Goal: Task Accomplishment & Management: Use online tool/utility

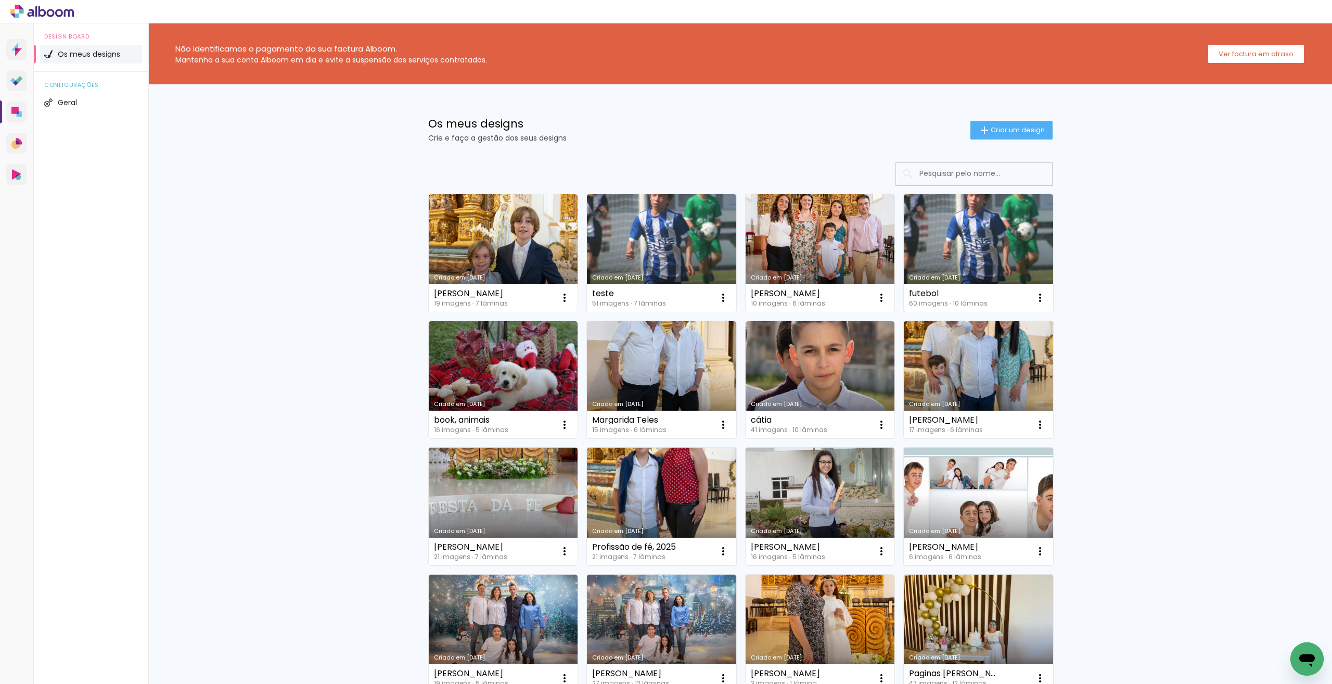
click at [498, 485] on link "Criado em [DATE]" at bounding box center [503, 507] width 149 height 118
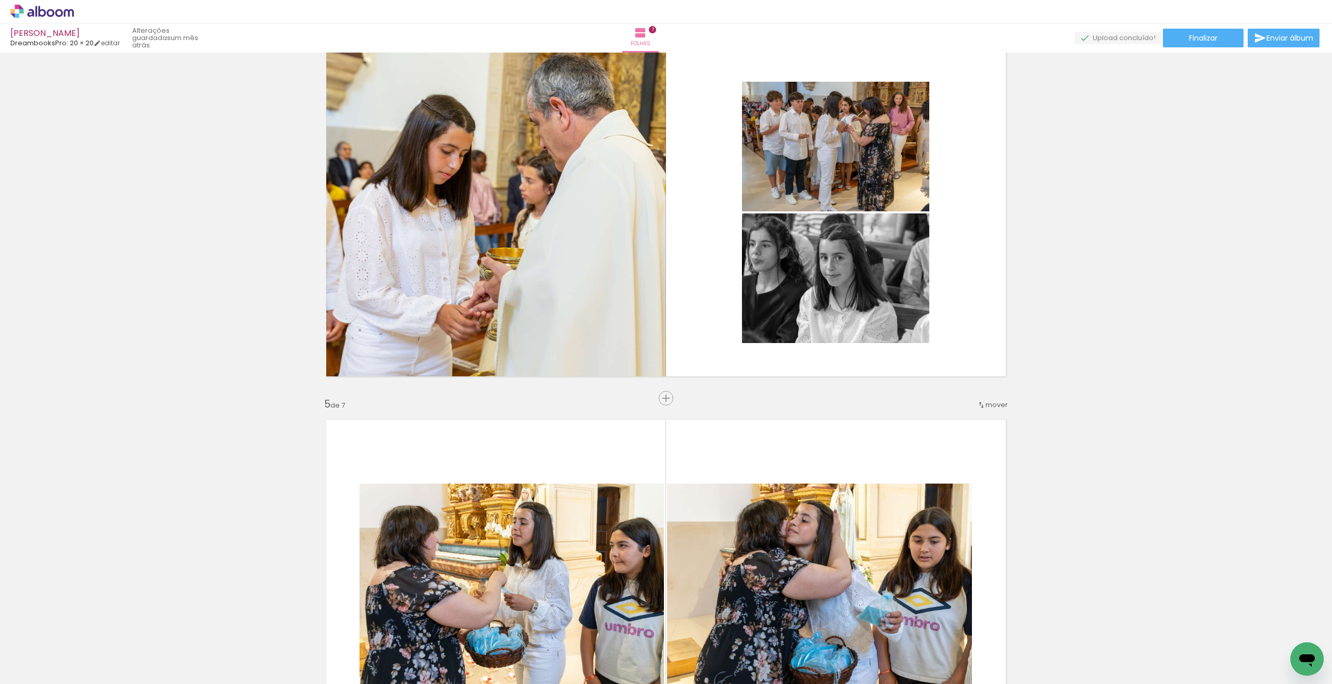
scroll to position [1301, 0]
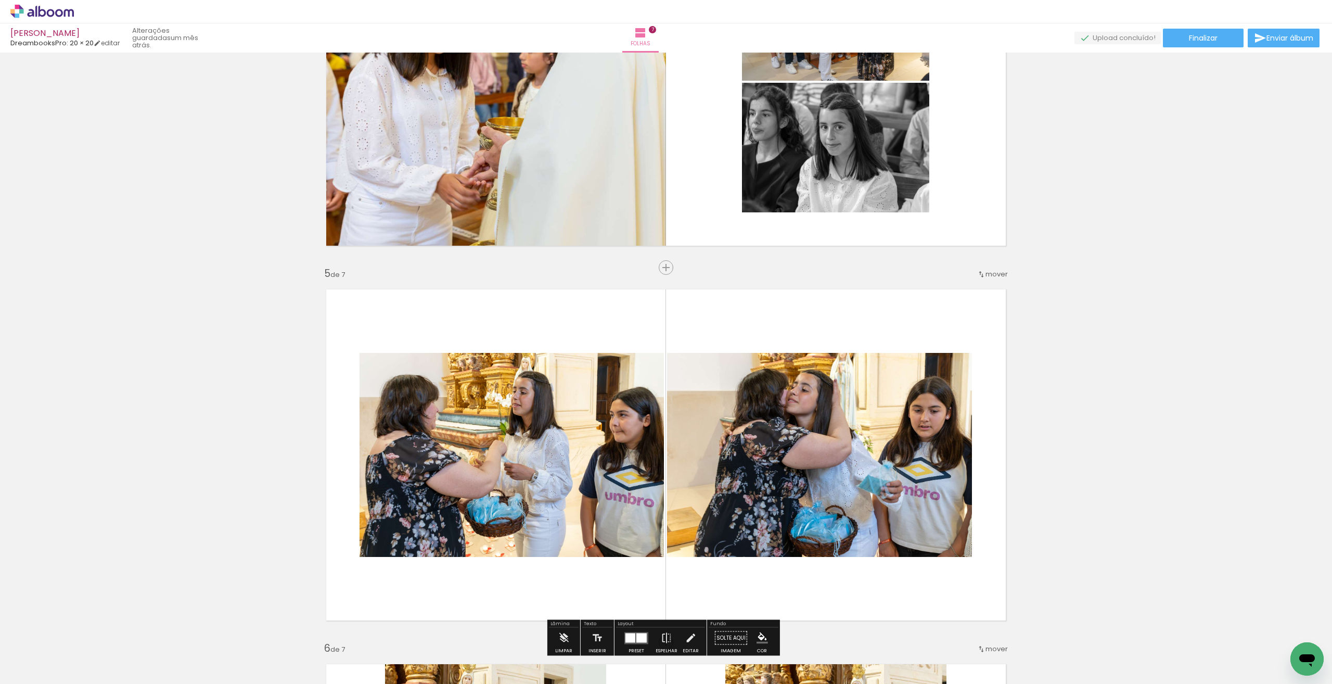
click at [823, 419] on quentale-photo at bounding box center [819, 455] width 305 height 204
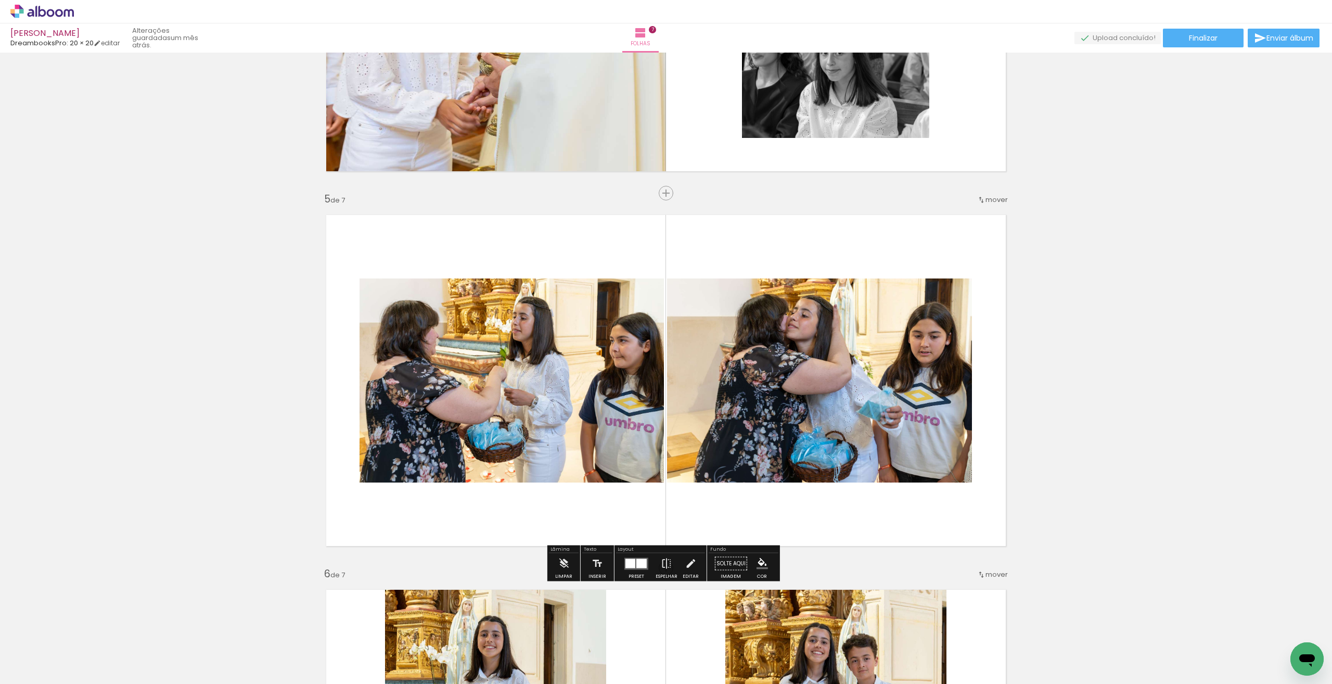
scroll to position [1405, 0]
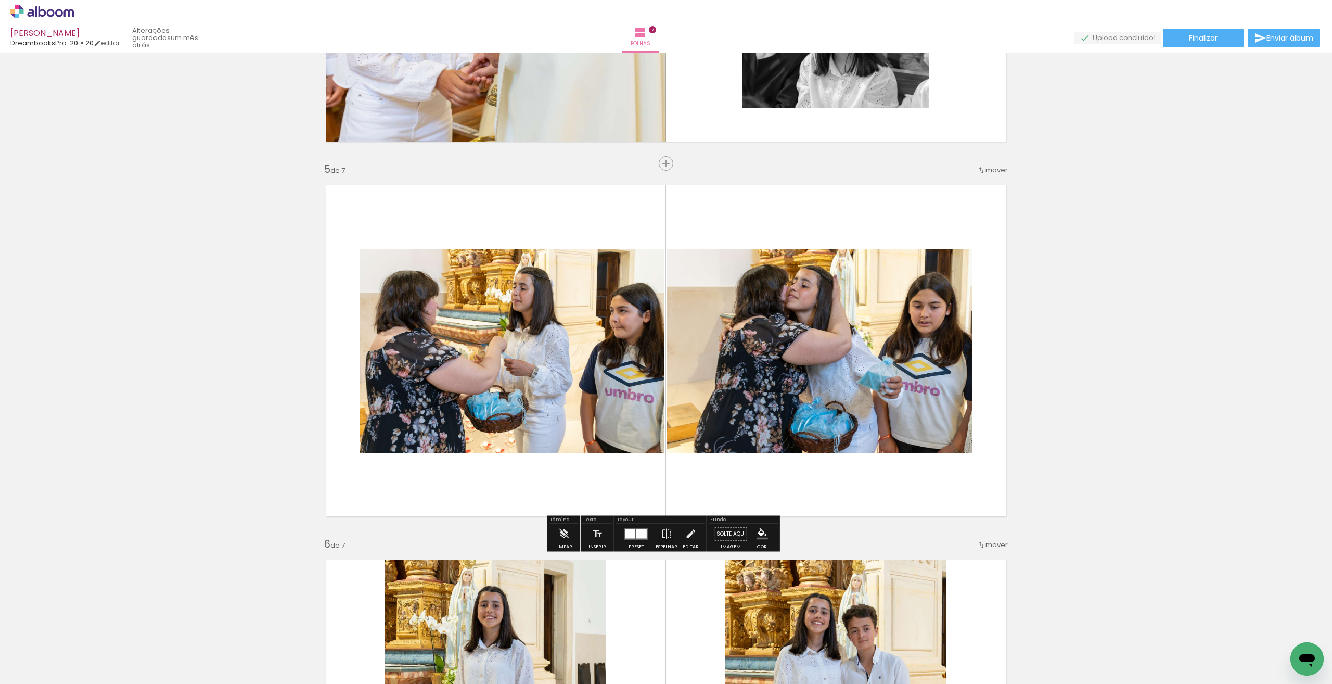
click at [503, 345] on quentale-photo at bounding box center [512, 351] width 304 height 204
click at [569, 534] on paper-button "Limpar" at bounding box center [564, 537] width 22 height 27
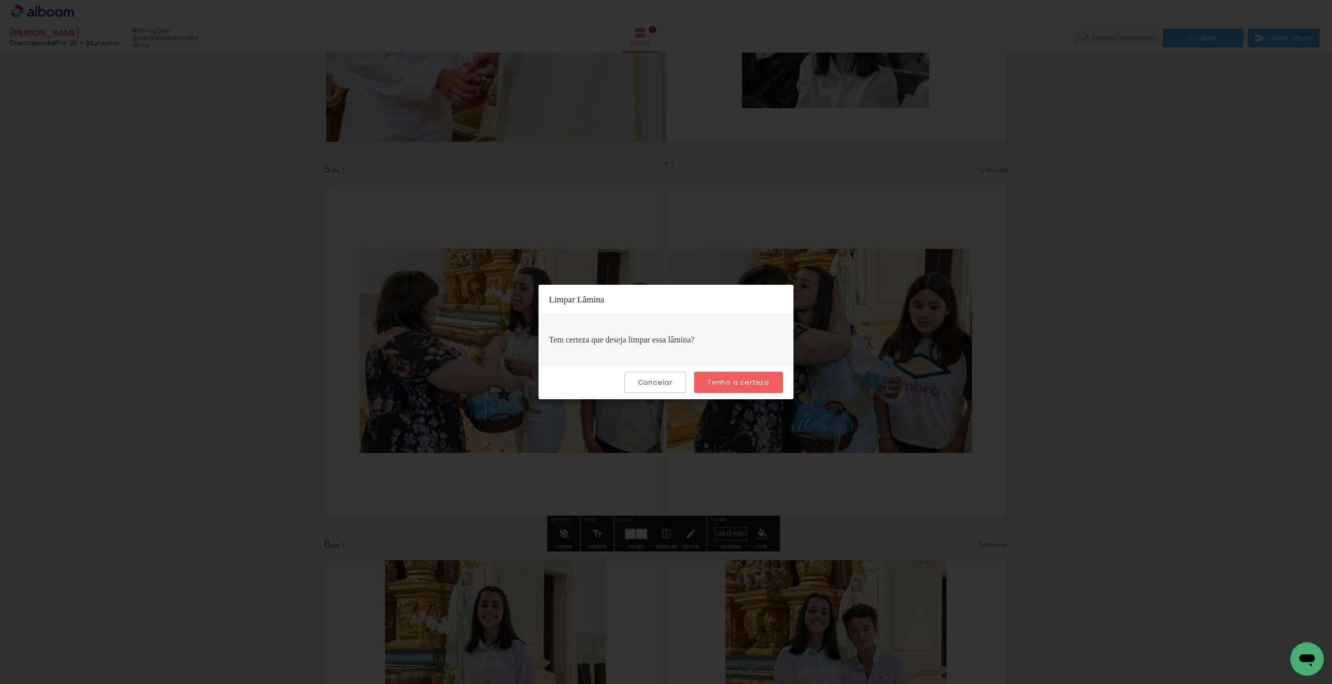
click at [662, 389] on paper-button "Cancelar" at bounding box center [656, 382] width 62 height 21
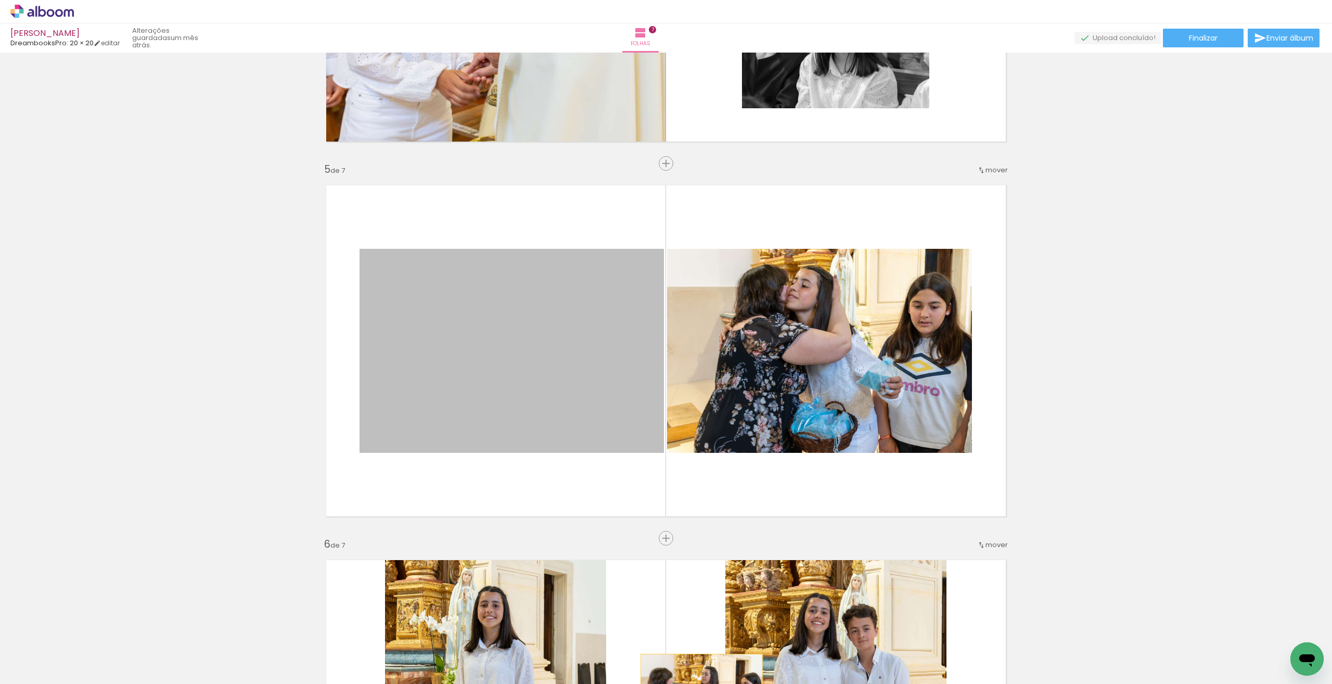
drag, startPoint x: 534, startPoint y: 383, endPoint x: 696, endPoint y: 682, distance: 340.2
click at [698, 683] on html "link( href="../../bower_components/polymer/polymer.html" rel="import" ) picture…" at bounding box center [666, 342] width 1332 height 684
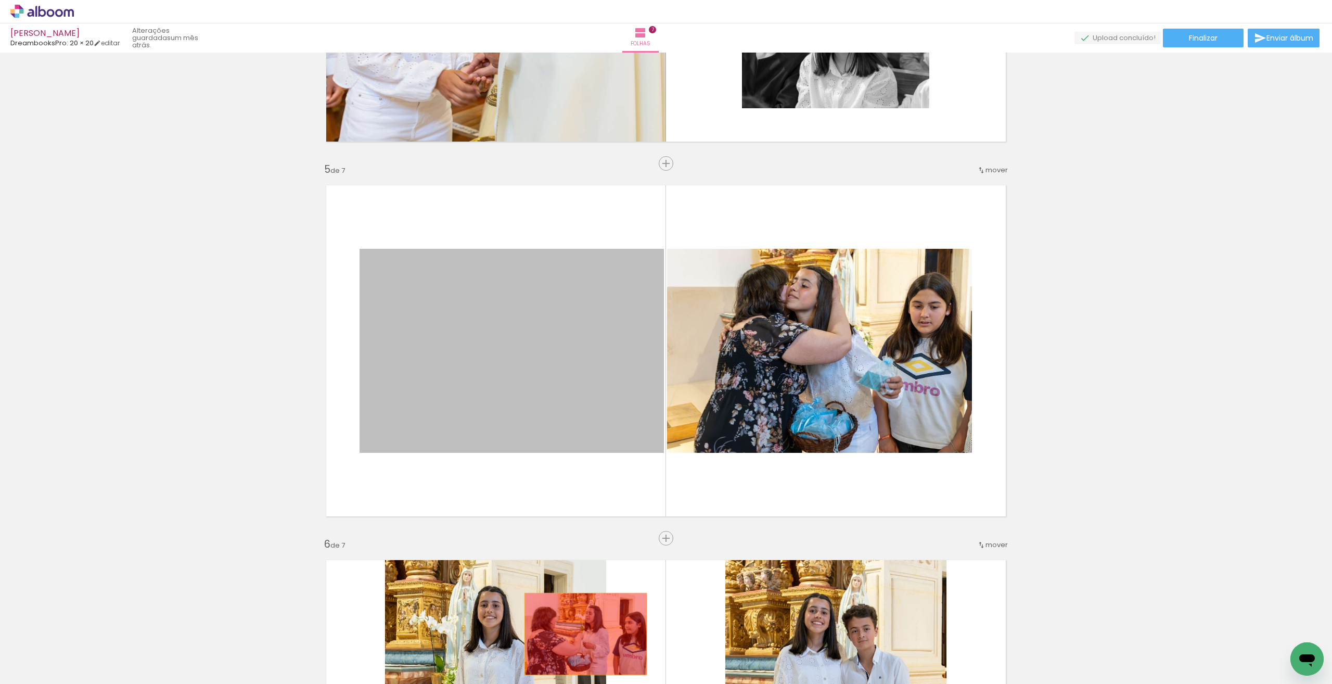
drag, startPoint x: 481, startPoint y: 270, endPoint x: 582, endPoint y: 634, distance: 377.4
click at [582, 634] on quentale-workspace at bounding box center [666, 342] width 1332 height 684
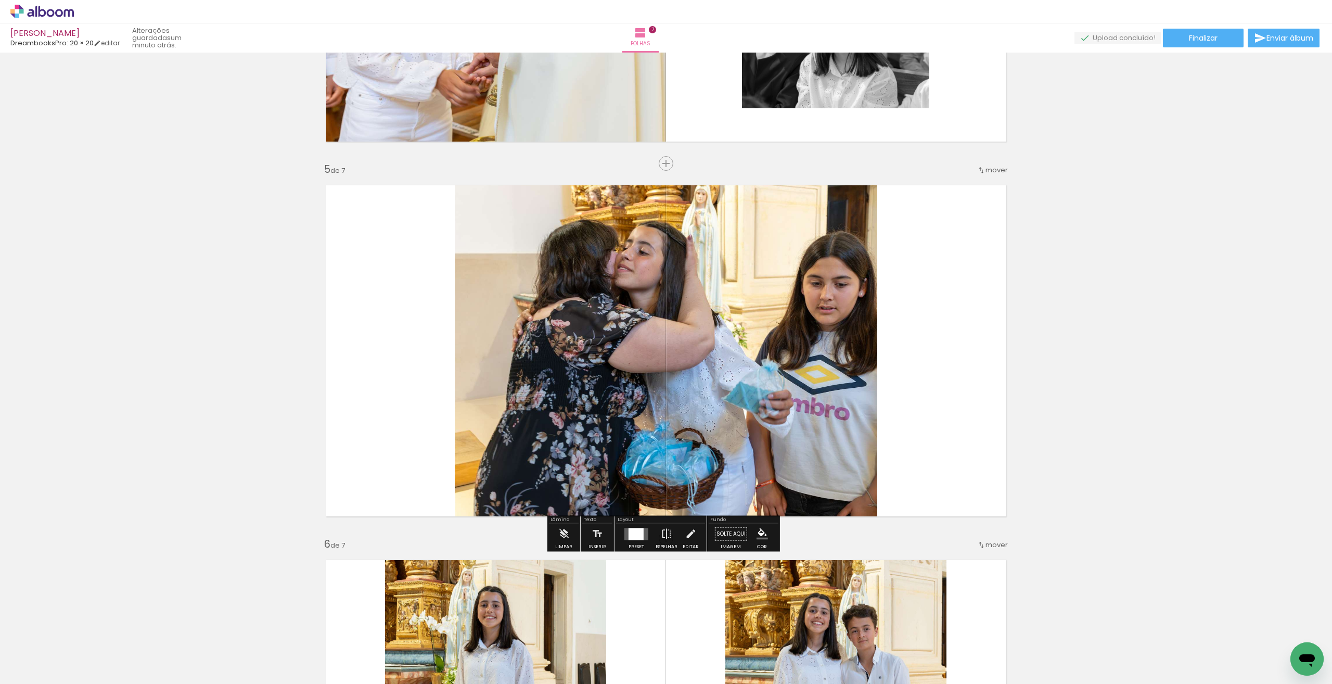
drag, startPoint x: 127, startPoint y: 142, endPoint x: 136, endPoint y: 157, distance: 17.5
click at [128, 144] on div "Inserir folha 1 de 7 Inserir folha 2 de 7 Inserir folha 3 de 7 Inserir folha 4 …" at bounding box center [666, 150] width 1332 height 2998
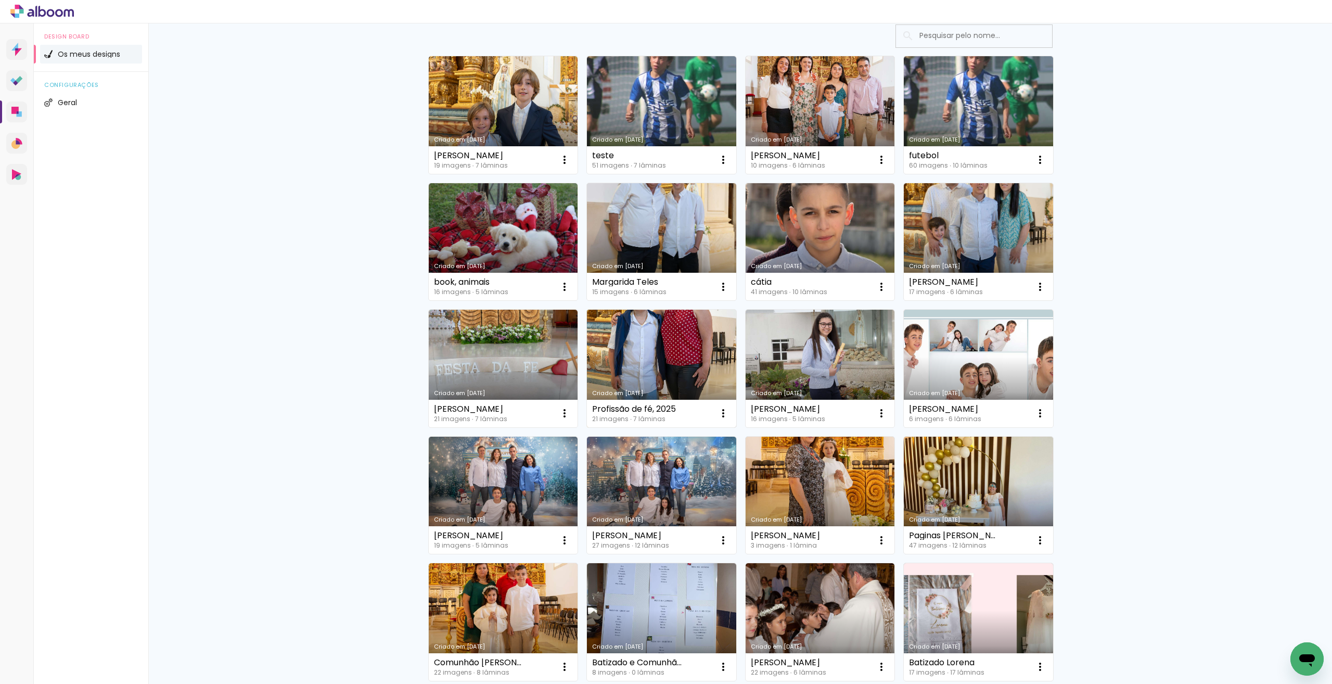
scroll to position [156, 0]
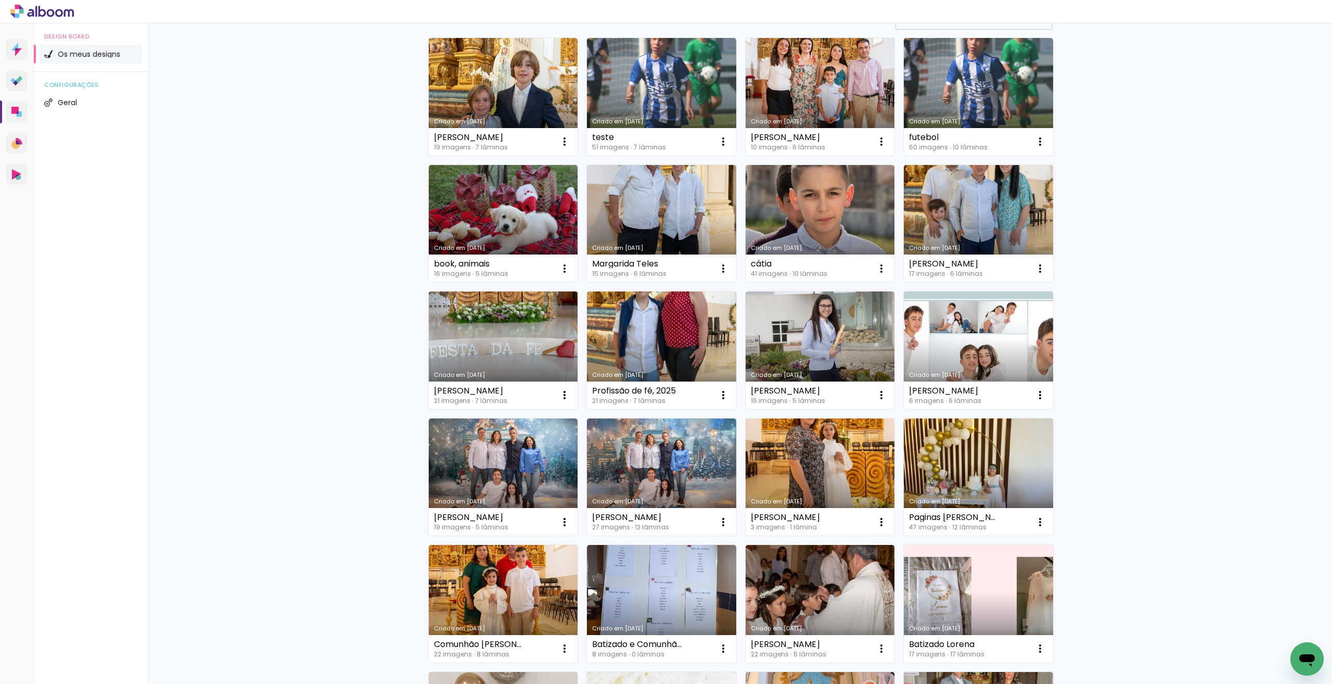
click at [522, 313] on link "Criado em [DATE]" at bounding box center [503, 350] width 149 height 118
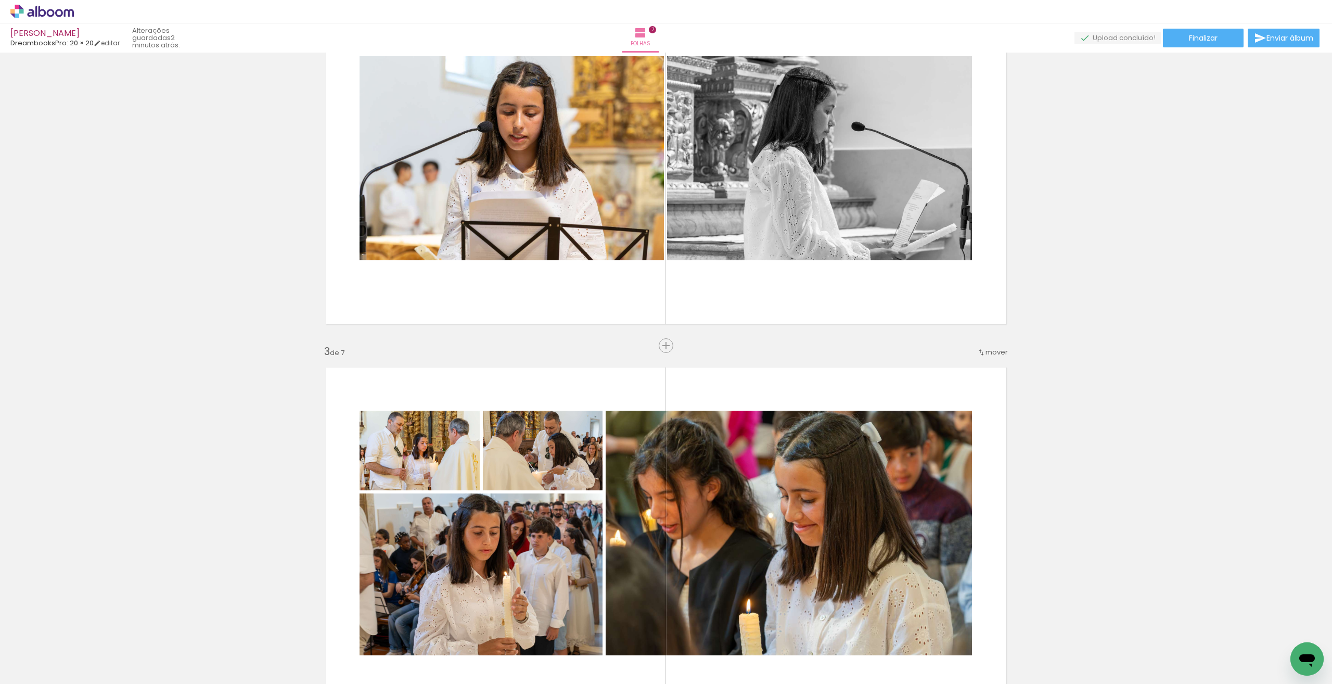
scroll to position [572, 0]
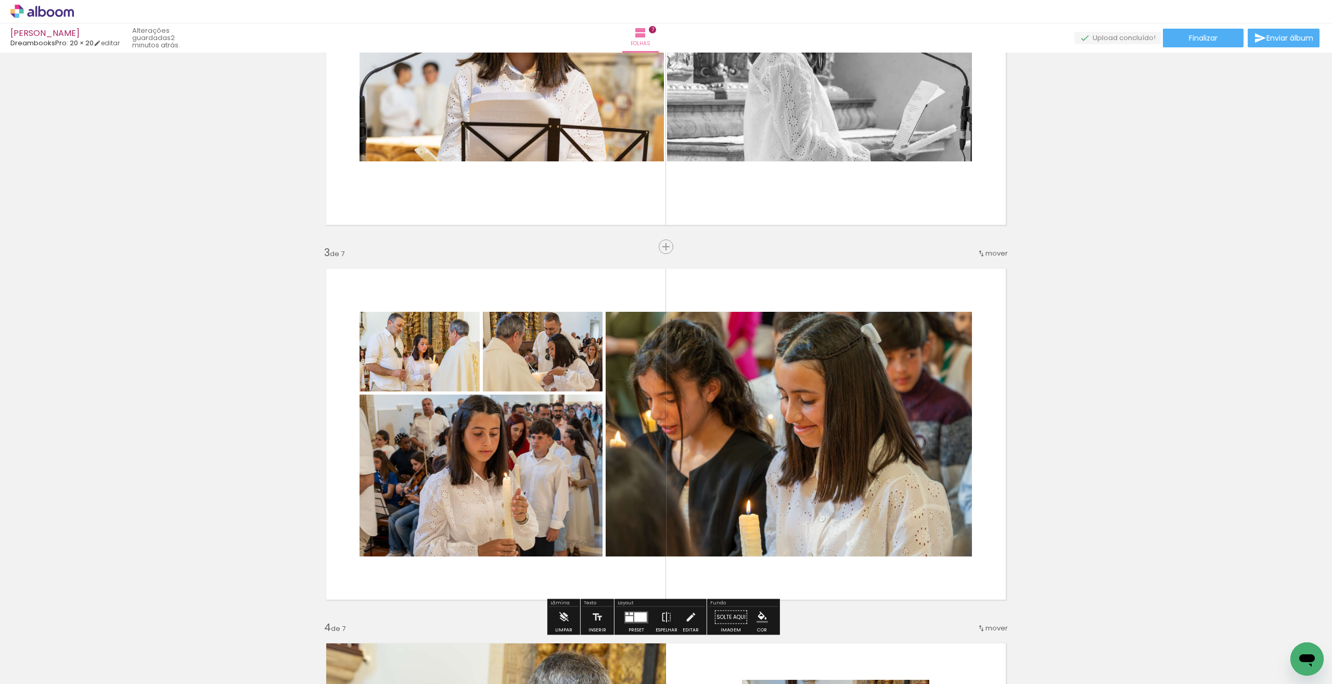
click at [122, 660] on div at bounding box center [104, 649] width 35 height 47
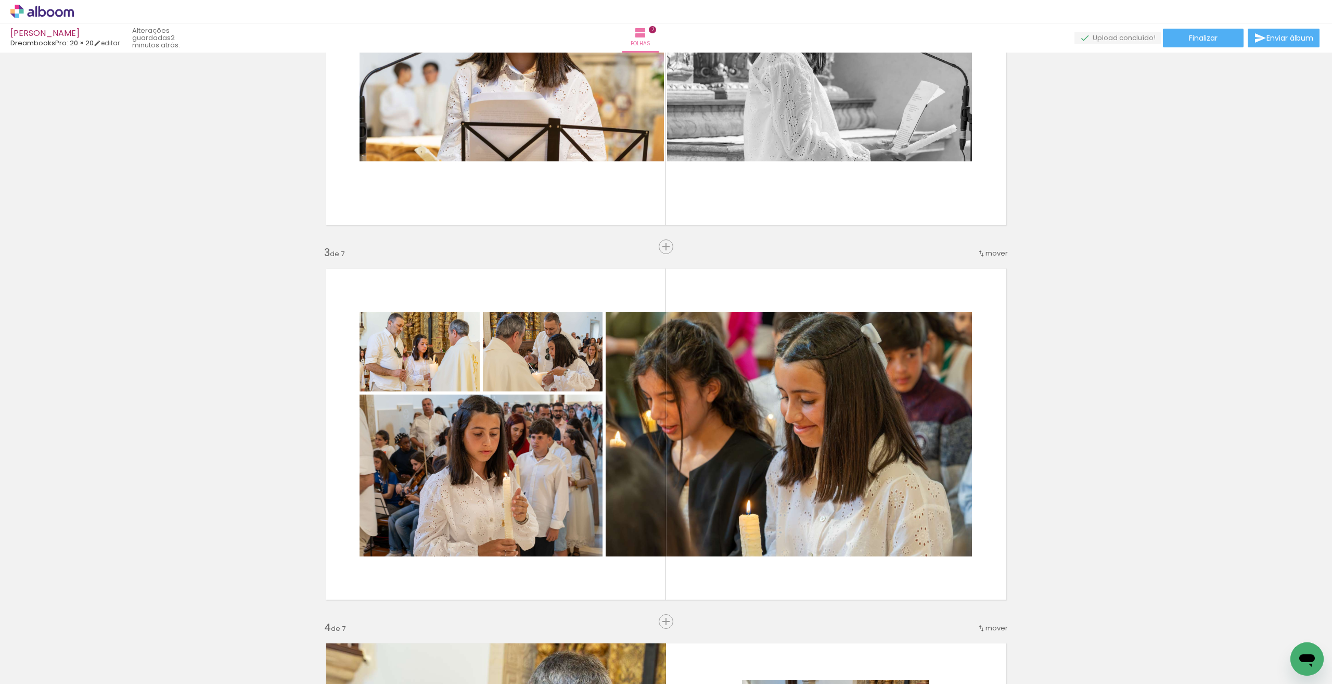
click at [122, 657] on div at bounding box center [104, 649] width 35 height 47
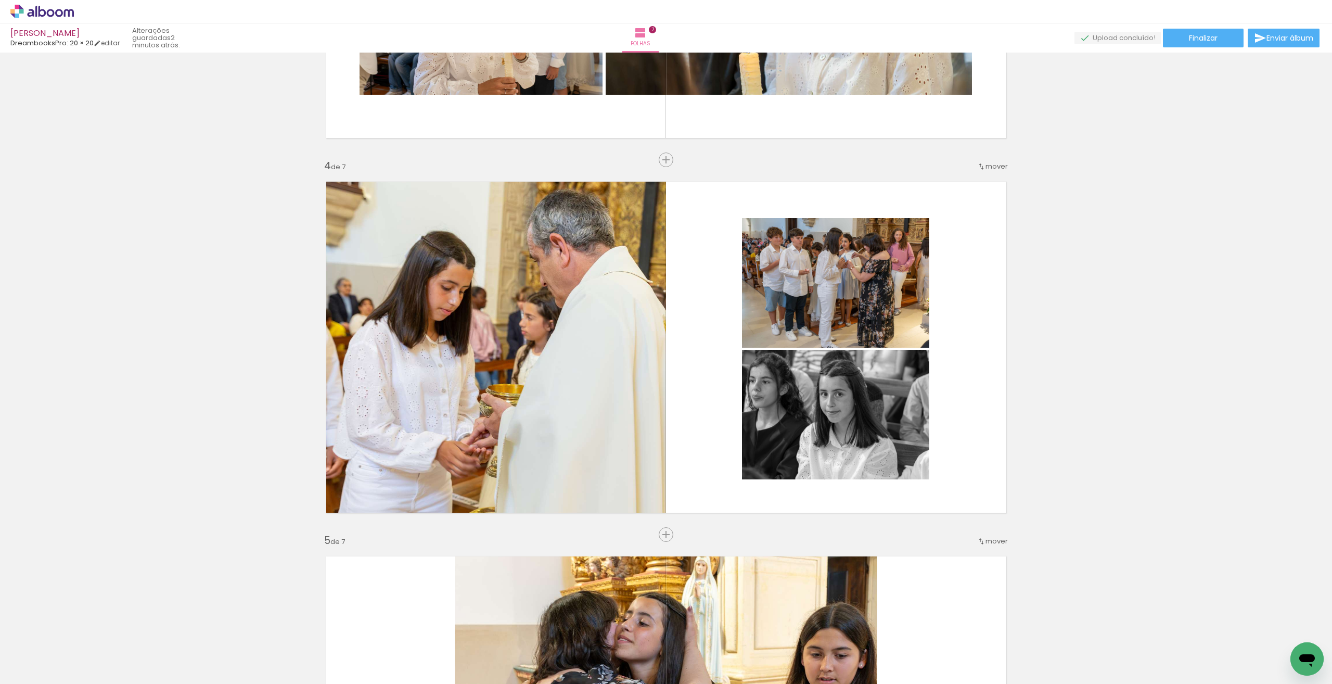
scroll to position [1249, 0]
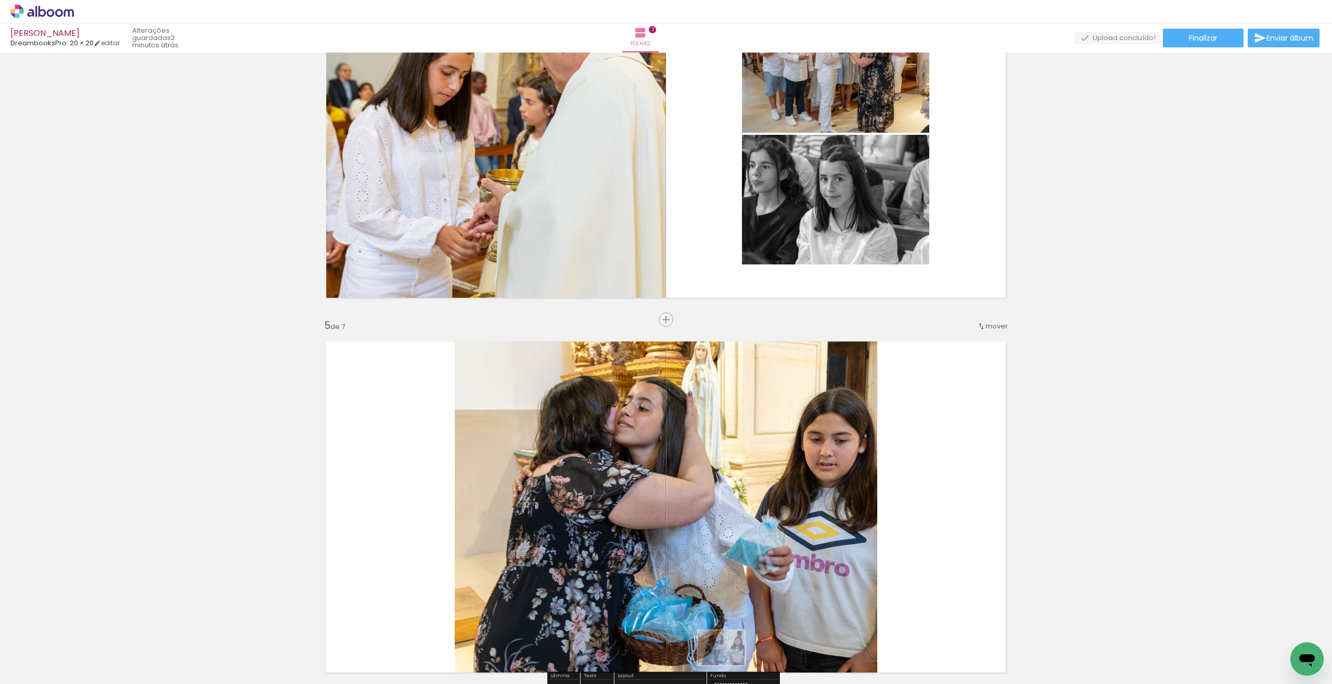
drag, startPoint x: 772, startPoint y: 647, endPoint x: 732, endPoint y: 661, distance: 42.5
click at [0, 0] on slot at bounding box center [0, 0] width 0 height 0
click at [87, 629] on iron-icon at bounding box center [81, 627] width 11 height 11
click at [87, 631] on iron-icon at bounding box center [81, 627] width 11 height 11
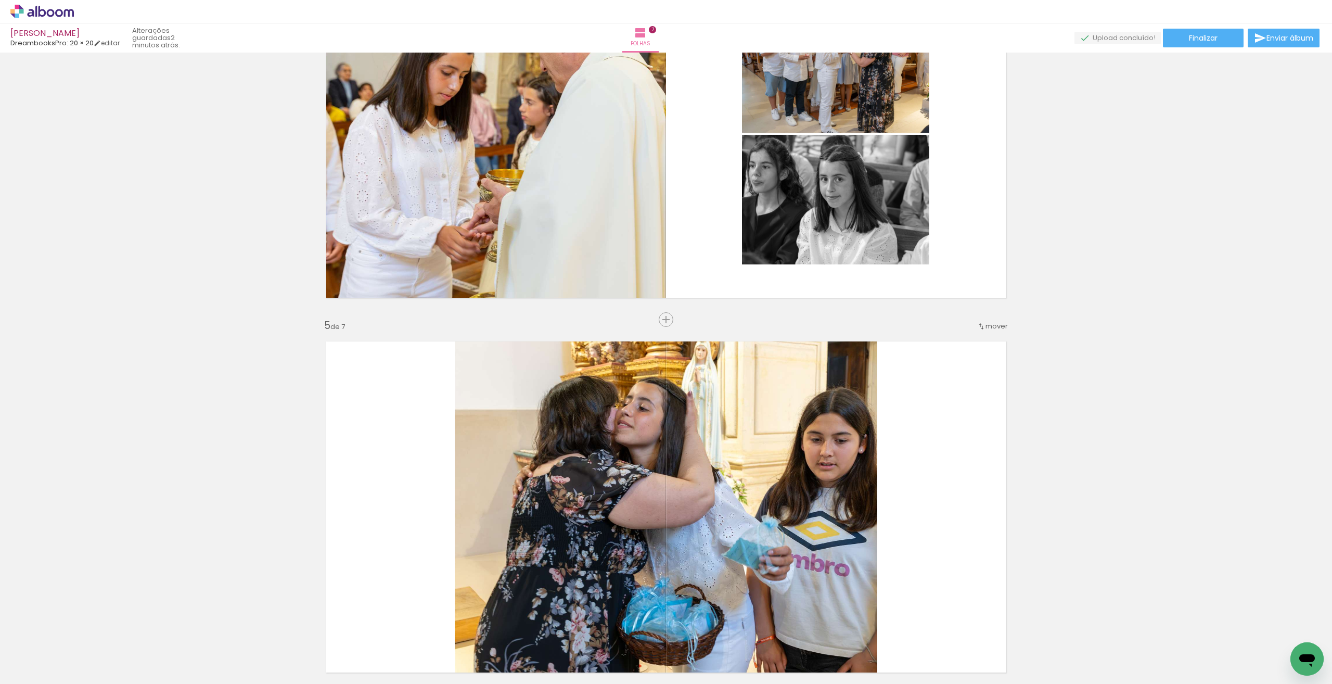
click at [87, 627] on iron-icon at bounding box center [81, 627] width 11 height 11
click at [87, 630] on iron-icon at bounding box center [81, 627] width 11 height 11
click at [43, 669] on span "Adicionar Fotos" at bounding box center [36, 669] width 31 height 11
click at [0, 0] on input "file" at bounding box center [0, 0] width 0 height 0
click at [41, 667] on span "Adicionar Fotos" at bounding box center [36, 669] width 31 height 11
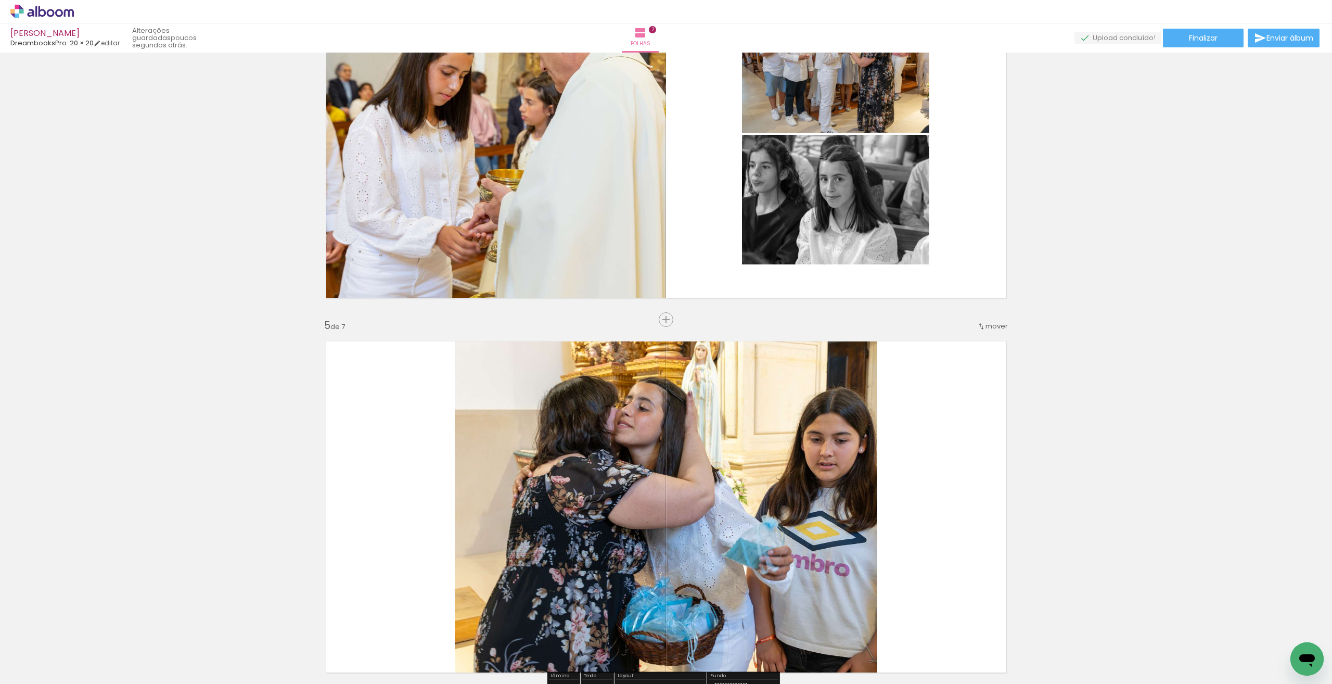
click at [0, 0] on input "file" at bounding box center [0, 0] width 0 height 0
click at [31, 649] on input "Todas as fotos" at bounding box center [29, 652] width 40 height 9
click at [0, 0] on slot "Não utilizadas" at bounding box center [0, 0] width 0 height 0
click at [20, 651] on input "Não utilizadas" at bounding box center [29, 652] width 40 height 9
click at [0, 0] on slot "Todas as fotos" at bounding box center [0, 0] width 0 height 0
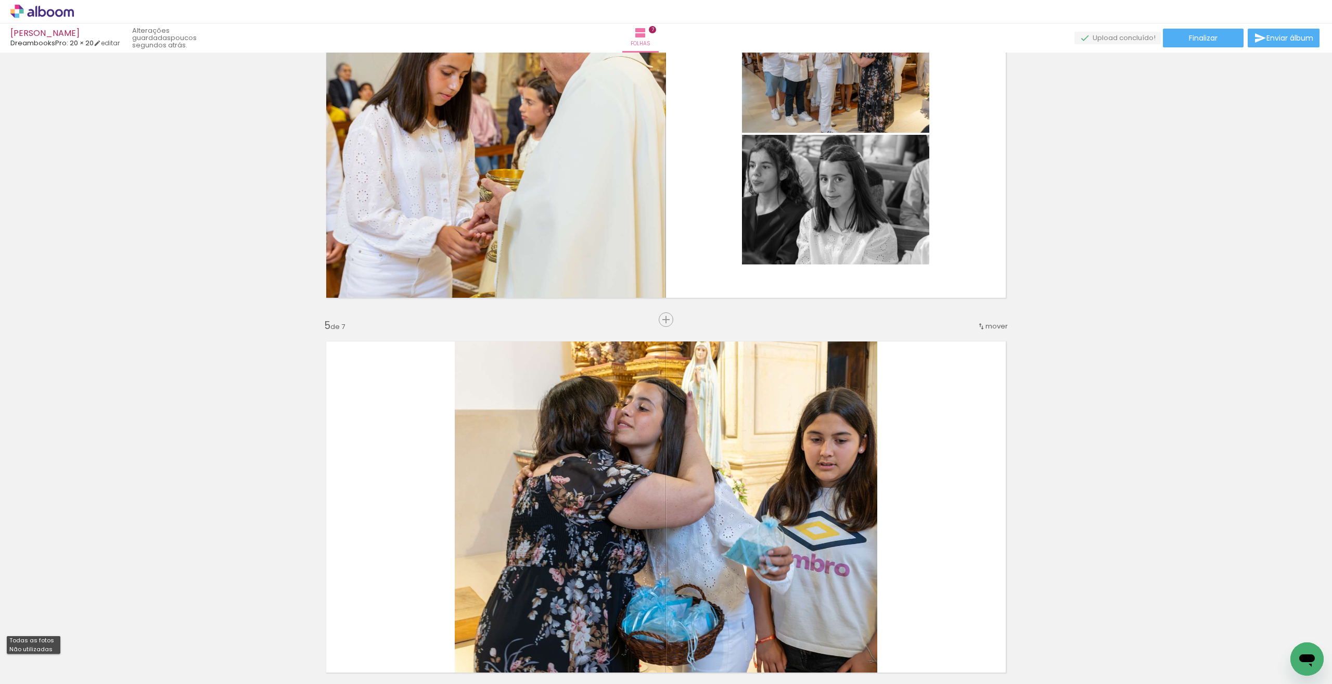
type input "Todas as fotos"
click at [82, 631] on iron-icon at bounding box center [81, 627] width 11 height 11
click at [1123, 38] on quentale-upload-monitor at bounding box center [1118, 38] width 86 height 13
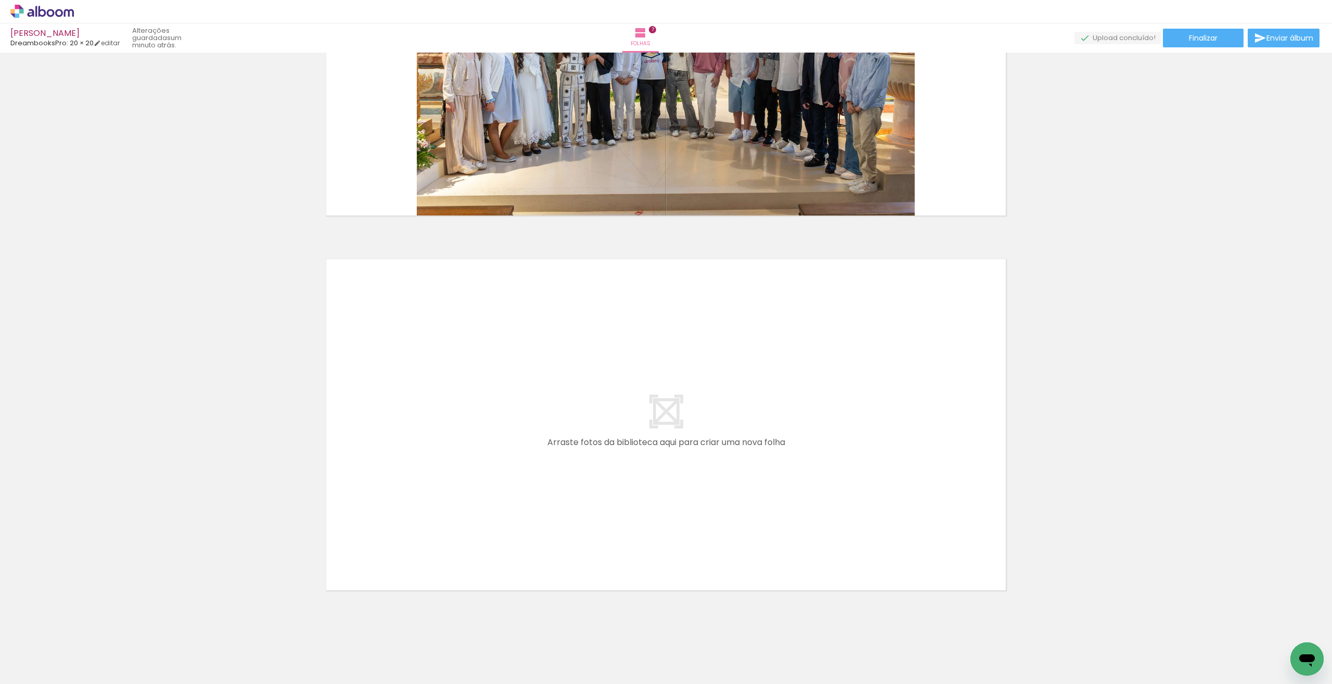
scroll to position [2472, 0]
